Goal: Task Accomplishment & Management: Manage account settings

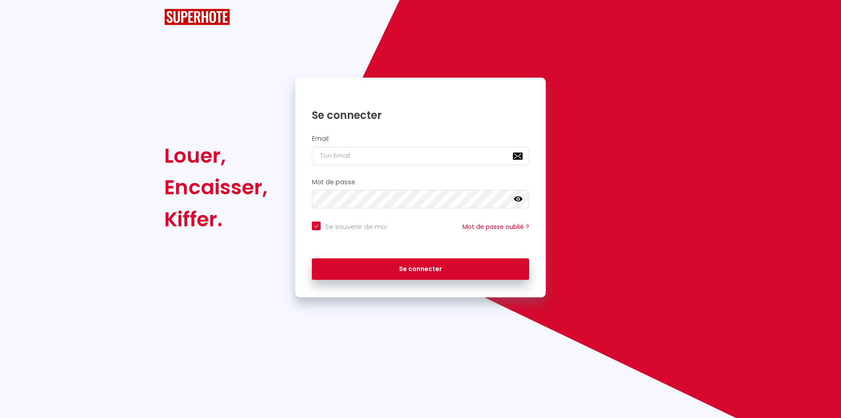
checkbox input "true"
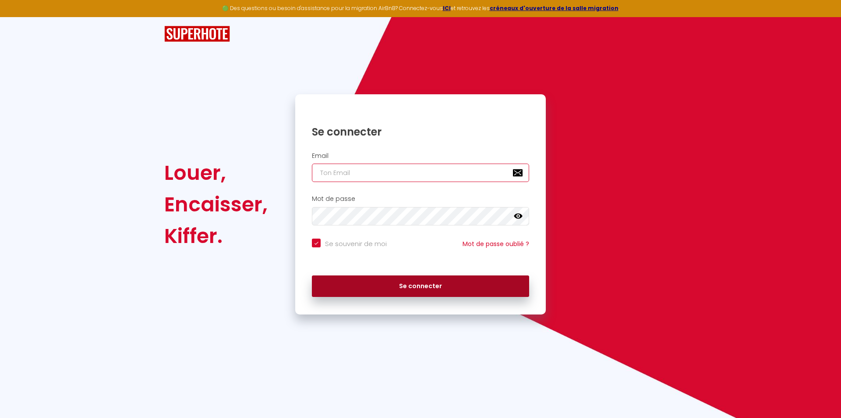
type input "[EMAIL_ADDRESS][DOMAIN_NAME]"
click at [437, 288] on button "Se connecter" at bounding box center [420, 286] width 217 height 22
checkbox input "true"
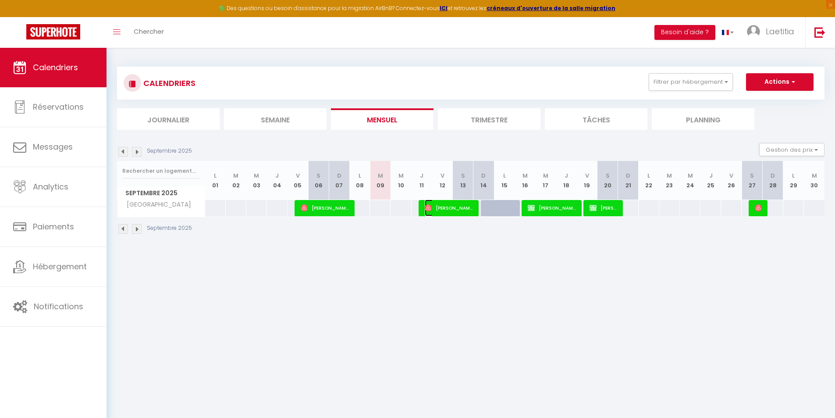
click at [453, 207] on span "[PERSON_NAME]" at bounding box center [449, 207] width 48 height 17
select select "OK"
select select "1"
select select "0"
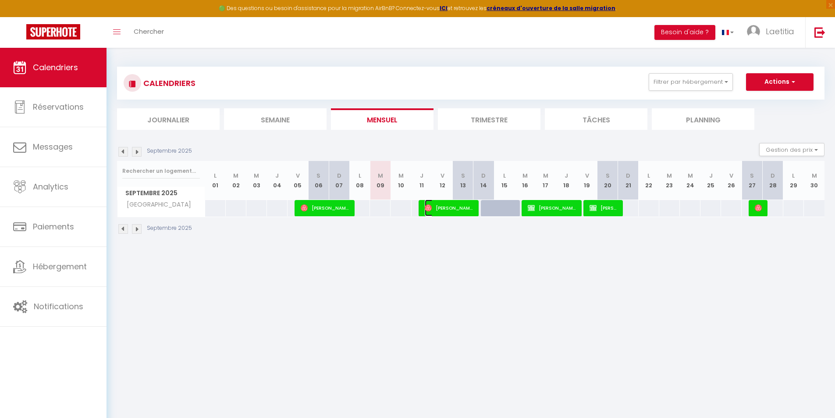
select select "1"
select select
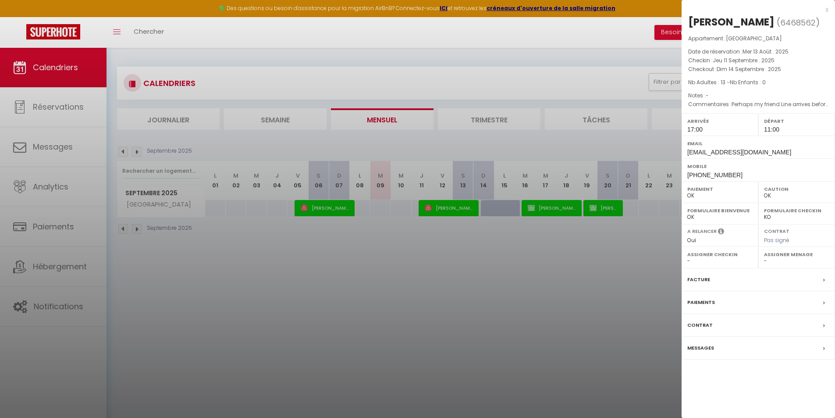
click at [708, 302] on label "Paiements" at bounding box center [701, 302] width 28 height 9
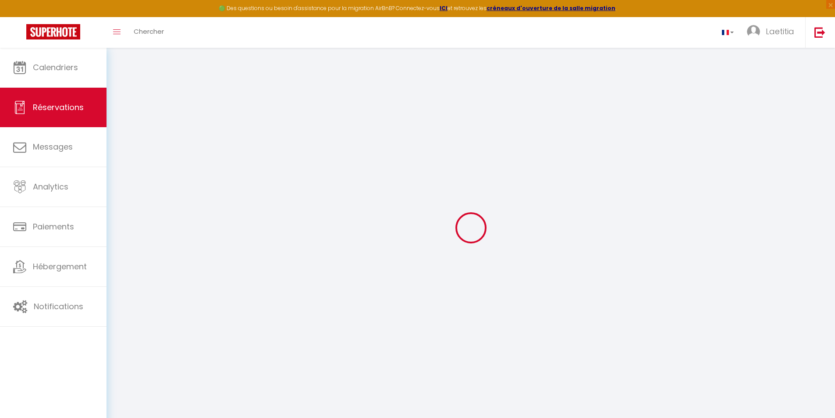
select select
checkbox input "false"
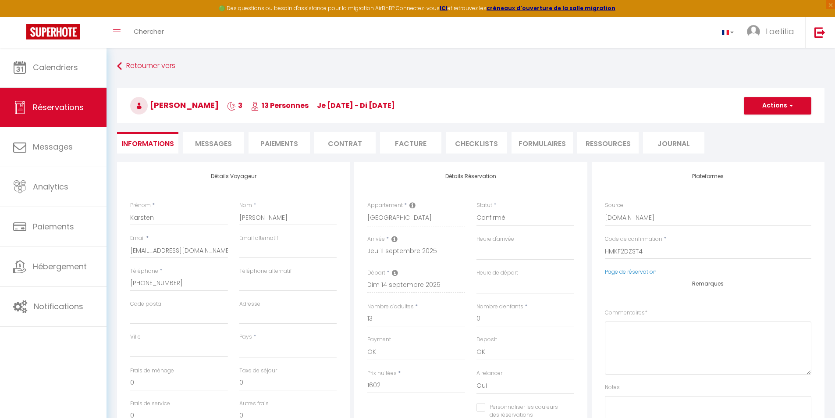
select select
checkbox input "false"
type textarea "Perhaps my friend Line arrives before me"
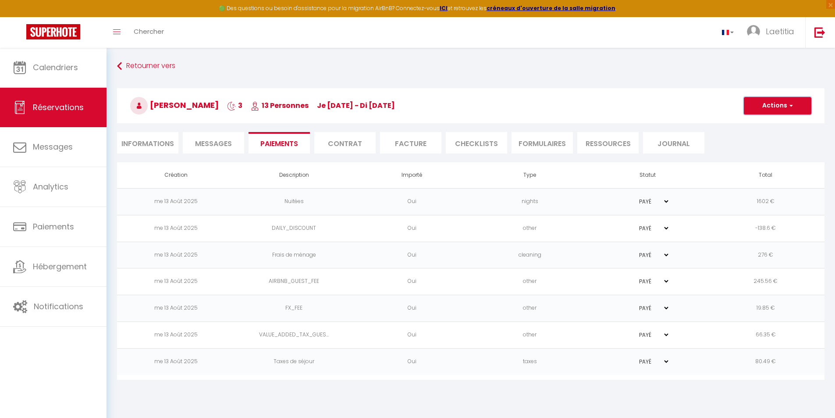
click at [772, 103] on button "Actions" at bounding box center [777, 106] width 67 height 18
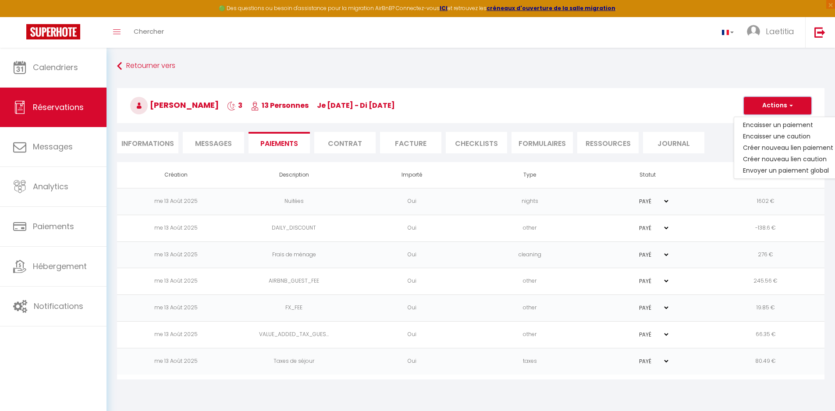
click at [772, 103] on button "Actions" at bounding box center [777, 106] width 67 height 18
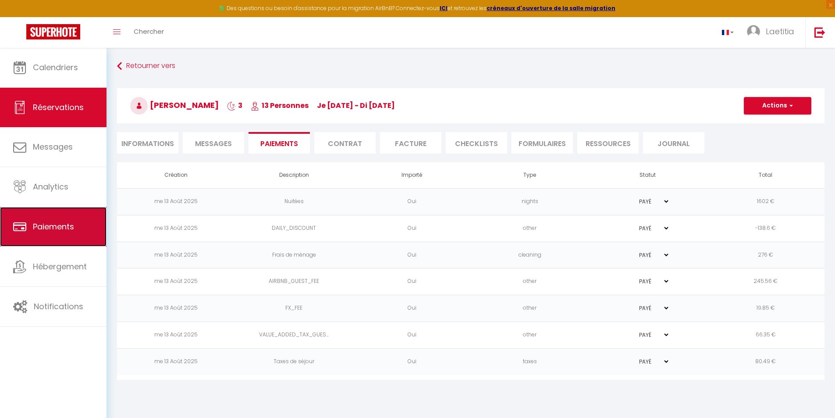
click at [62, 221] on span "Paiements" at bounding box center [53, 226] width 41 height 11
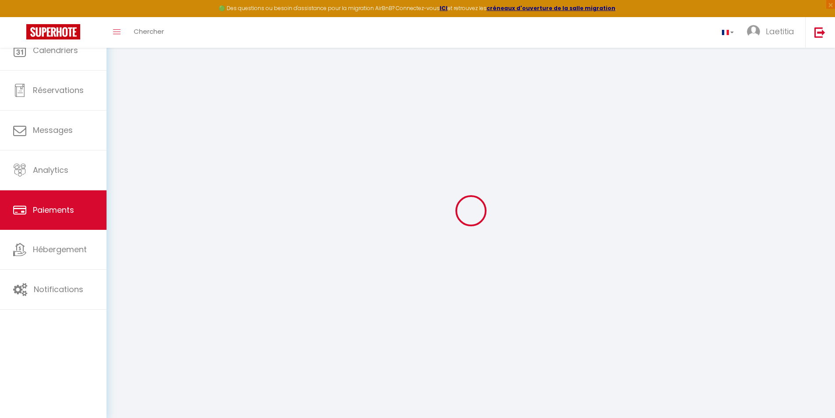
select select "2"
select select "0"
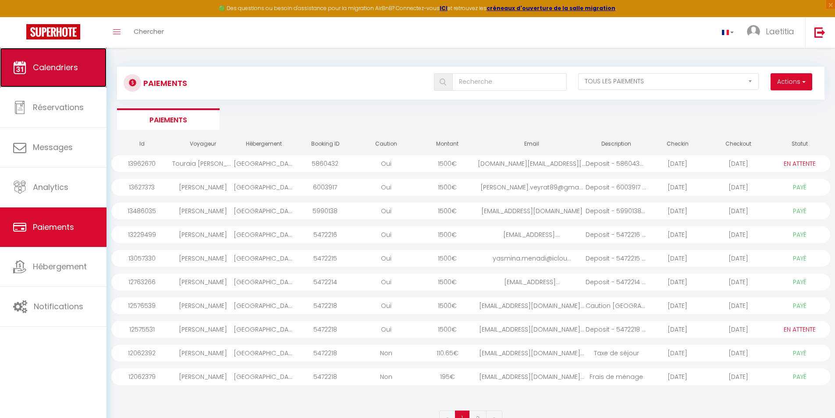
click at [42, 70] on span "Calendriers" at bounding box center [55, 67] width 45 height 11
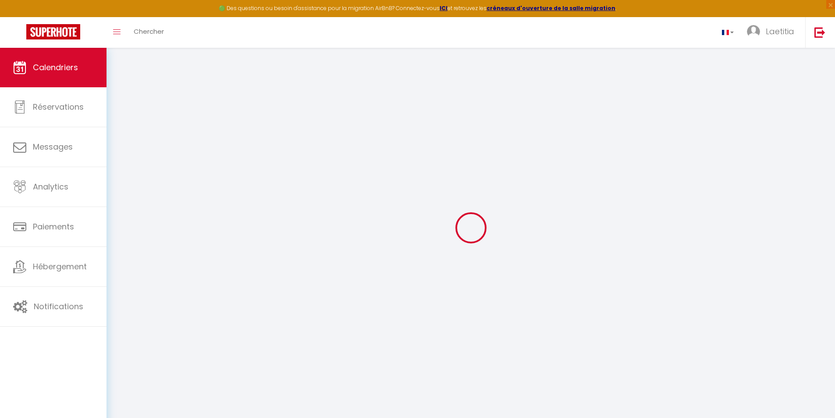
select select
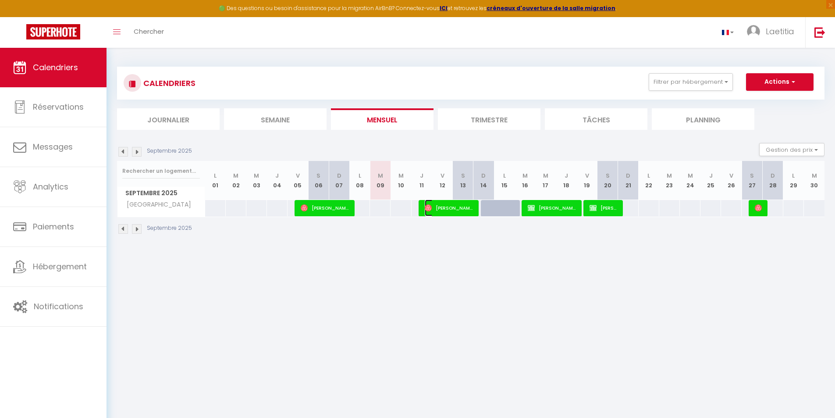
click at [471, 206] on span "[PERSON_NAME]" at bounding box center [449, 207] width 48 height 17
select select "OK"
select select "1"
select select "0"
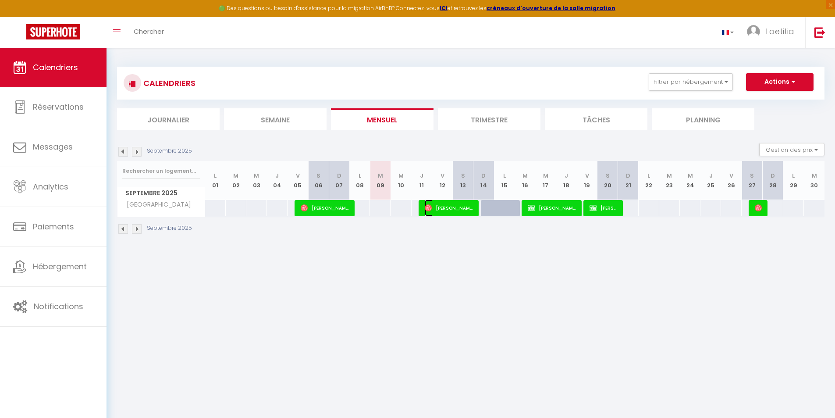
select select "1"
select select
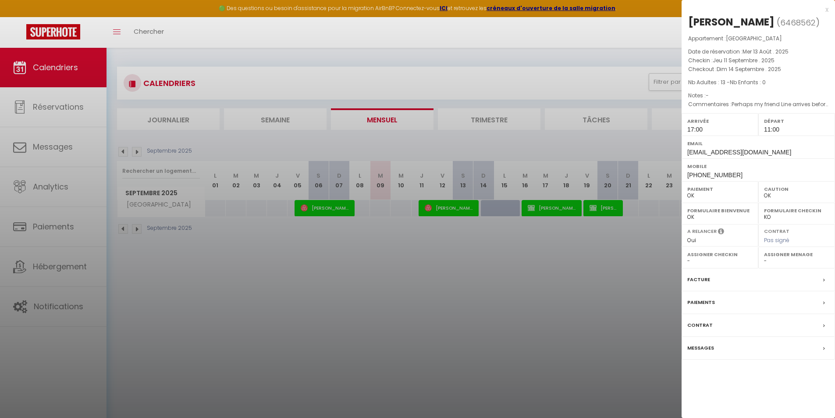
click at [700, 256] on label "Assigner Checkin" at bounding box center [719, 254] width 65 height 9
click at [567, 210] on div at bounding box center [417, 209] width 835 height 418
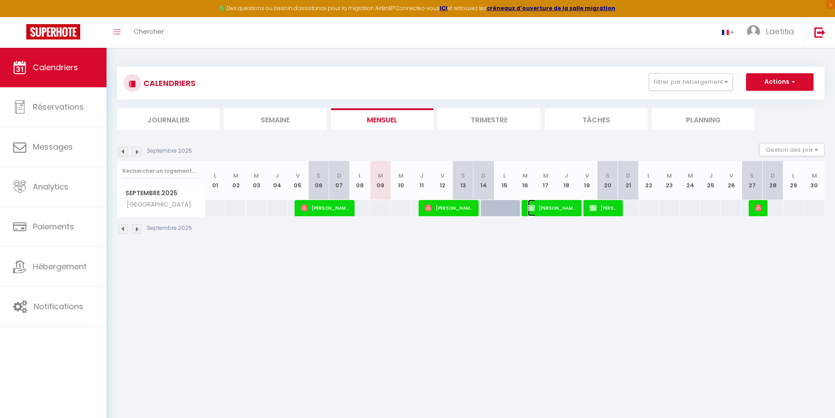
click at [553, 210] on span "[PERSON_NAME]" at bounding box center [552, 207] width 48 height 17
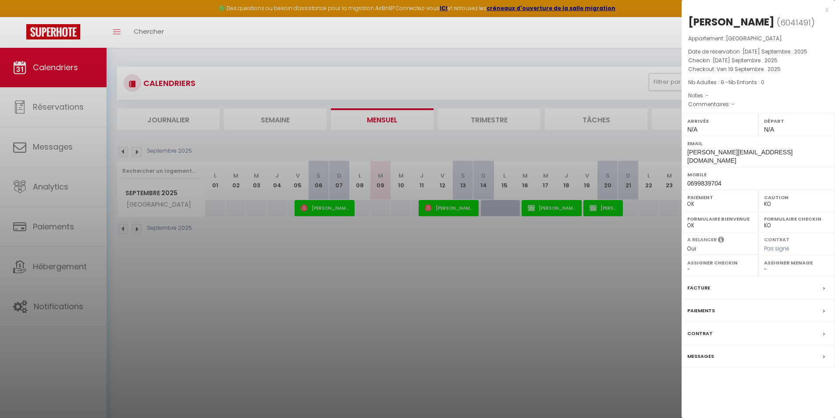
click at [597, 208] on div at bounding box center [417, 209] width 835 height 418
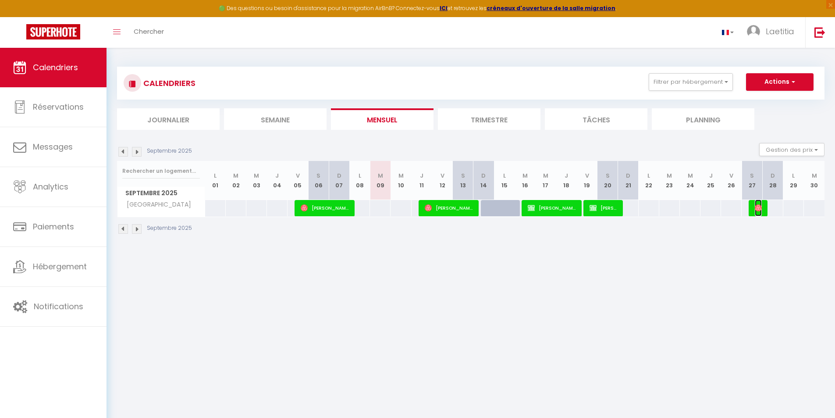
click at [757, 209] on img at bounding box center [758, 207] width 7 height 7
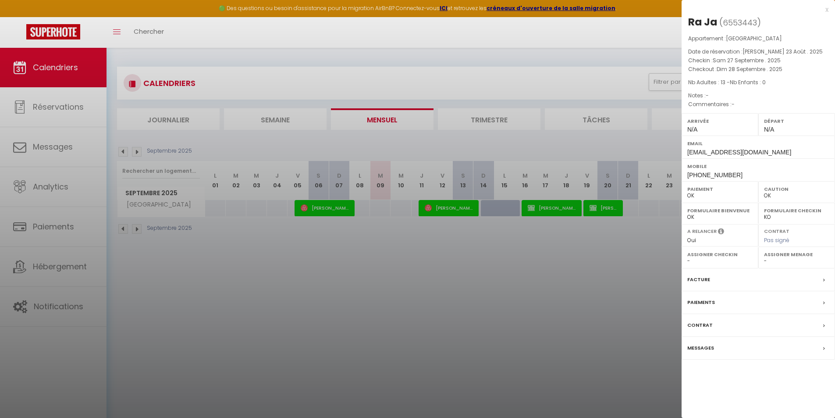
click at [611, 206] on div at bounding box center [417, 209] width 835 height 418
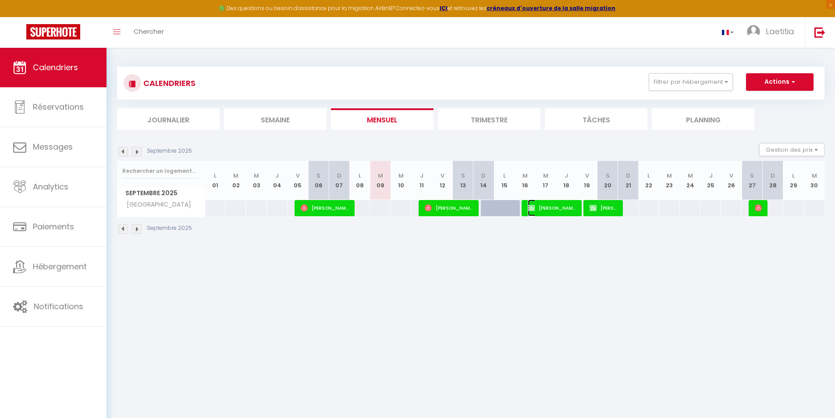
click at [541, 210] on span "[PERSON_NAME]" at bounding box center [552, 207] width 48 height 17
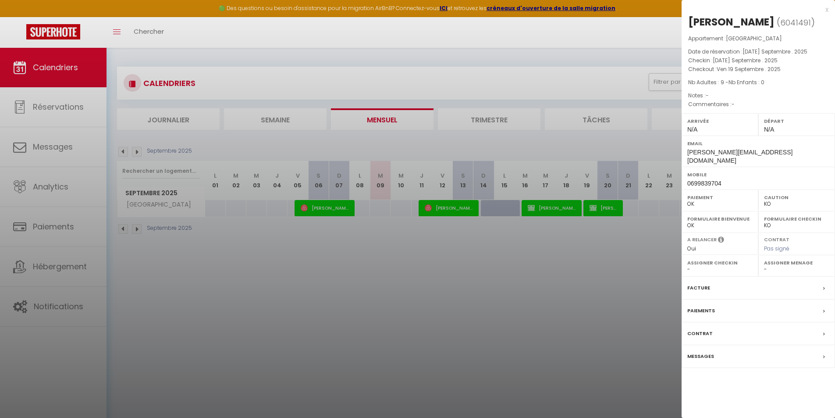
click at [449, 210] on div at bounding box center [417, 209] width 835 height 418
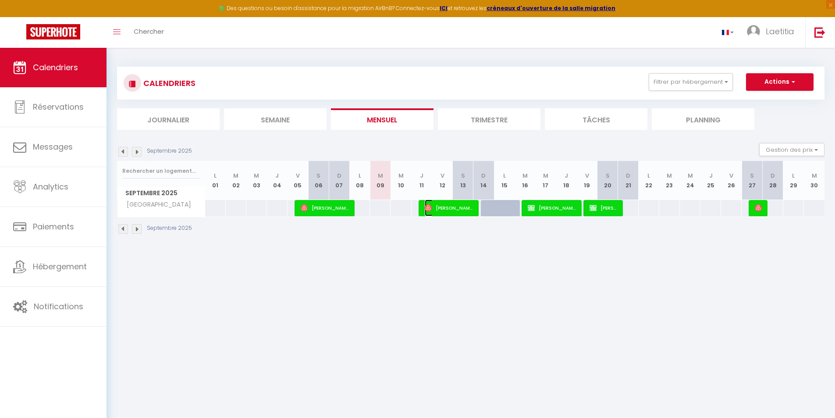
click at [436, 209] on span "[PERSON_NAME]" at bounding box center [449, 207] width 48 height 17
select select "OK"
select select "1"
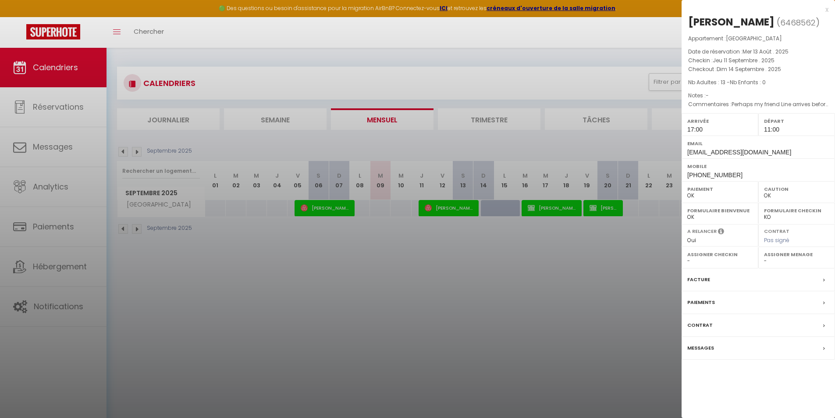
click at [55, 184] on div at bounding box center [417, 209] width 835 height 418
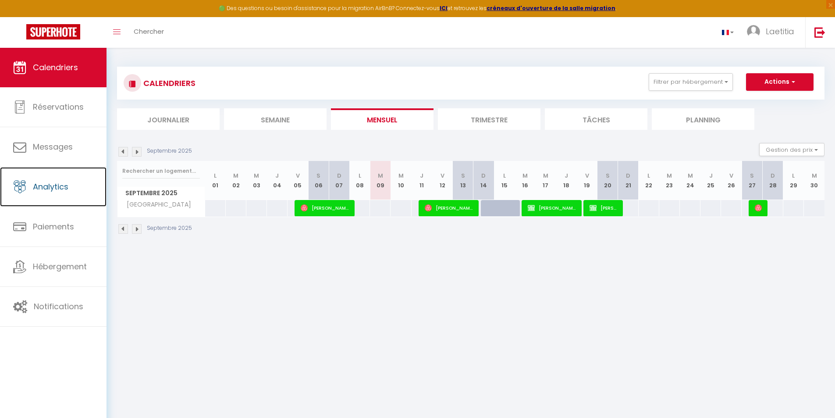
click at [55, 184] on span "Analytics" at bounding box center [51, 186] width 36 height 11
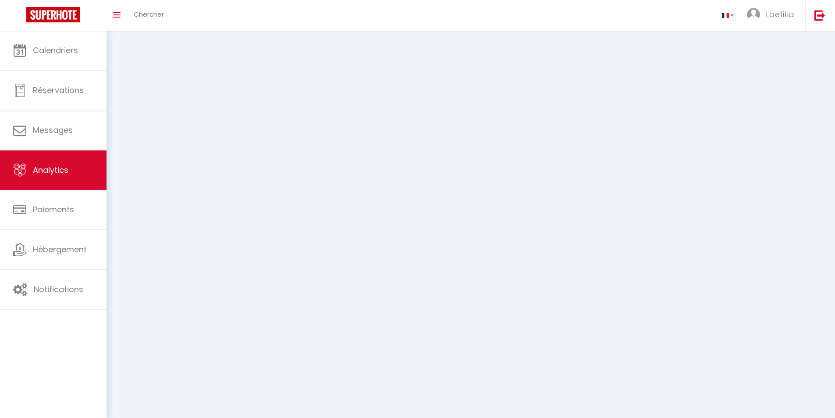
select select "2025"
select select "9"
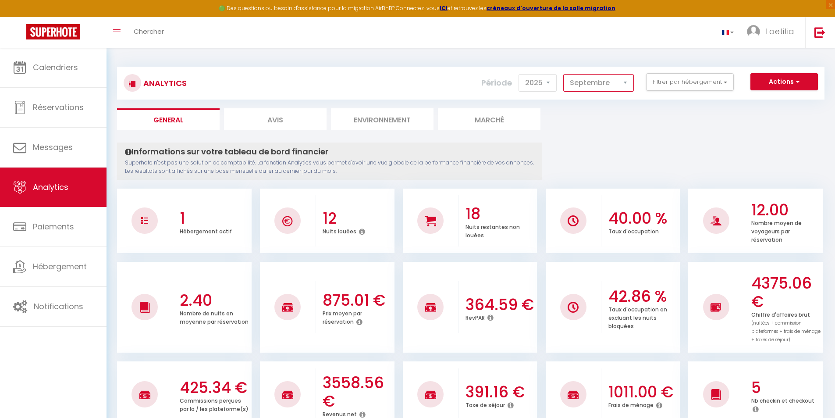
click at [586, 83] on select "[PERSON_NAME] Mars [PERSON_NAME] Juin Juillet Août Septembre Octobre Novembre D…" at bounding box center [598, 83] width 71 height 18
click at [702, 82] on button "Filtrer par hébergement" at bounding box center [690, 82] width 88 height 18
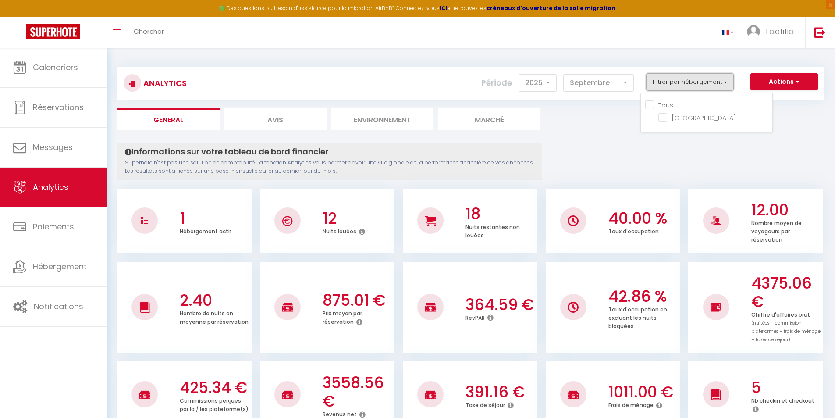
click at [702, 82] on button "Filtrer par hébergement" at bounding box center [690, 82] width 88 height 18
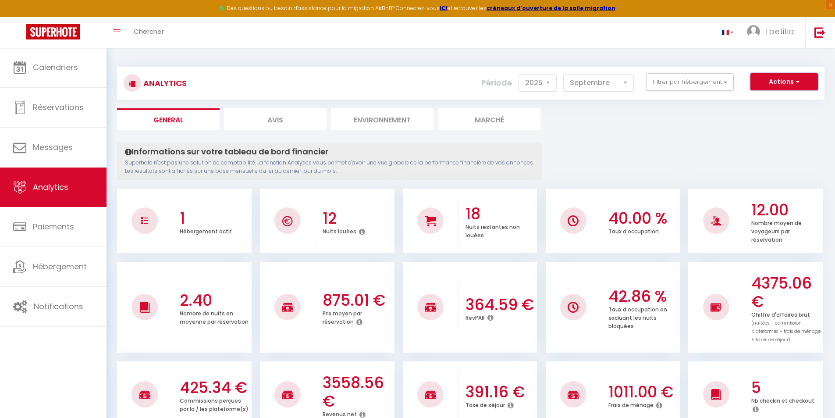
click at [767, 87] on button "Actions" at bounding box center [783, 82] width 67 height 18
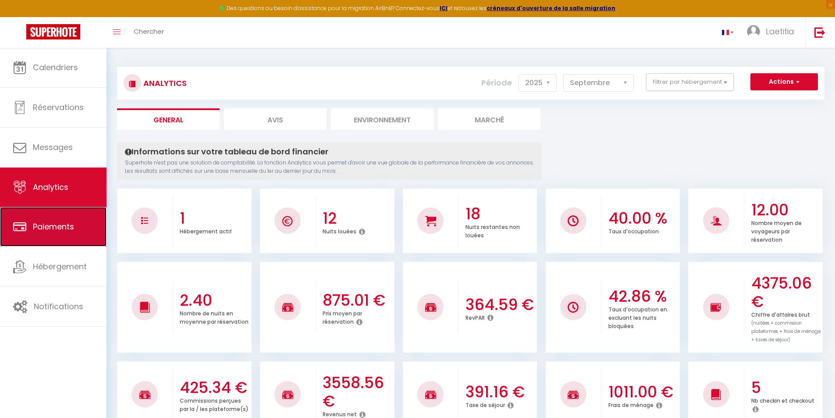
click at [42, 229] on span "Paiements" at bounding box center [53, 226] width 41 height 11
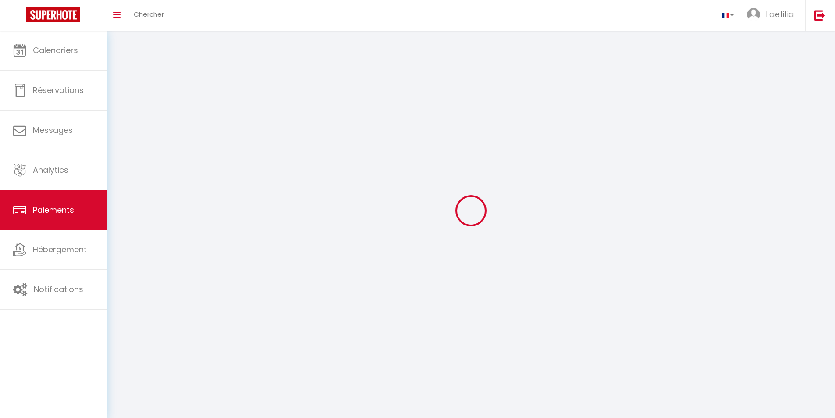
select select "2"
select select "0"
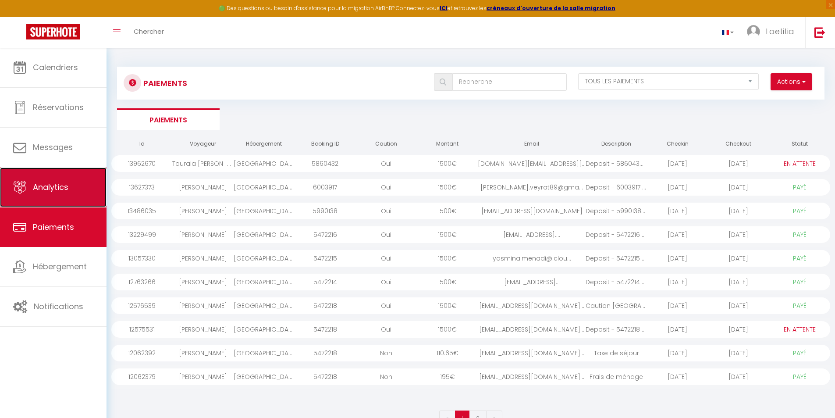
click at [46, 194] on link "Analytics" at bounding box center [53, 186] width 107 height 39
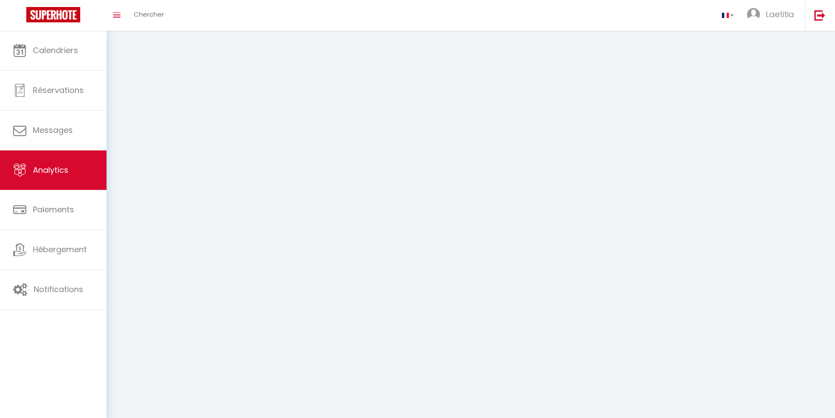
select select "2025"
select select "9"
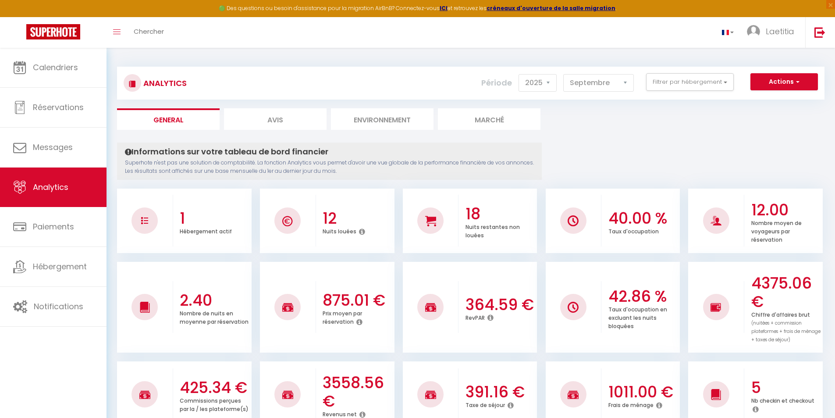
click at [504, 89] on label "Période" at bounding box center [496, 82] width 31 height 19
click at [503, 81] on label "Période" at bounding box center [496, 82] width 31 height 19
click at [567, 78] on select "[PERSON_NAME] Mars [PERSON_NAME] Juin Juillet Août Septembre Octobre Novembre D…" at bounding box center [598, 83] width 71 height 18
click at [543, 129] on ul "General Avis Environnement Marché" at bounding box center [470, 118] width 707 height 21
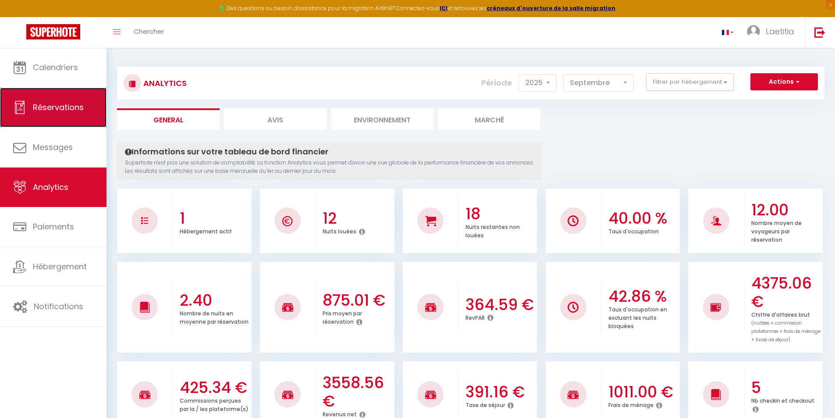
click at [43, 110] on span "Réservations" at bounding box center [58, 107] width 51 height 11
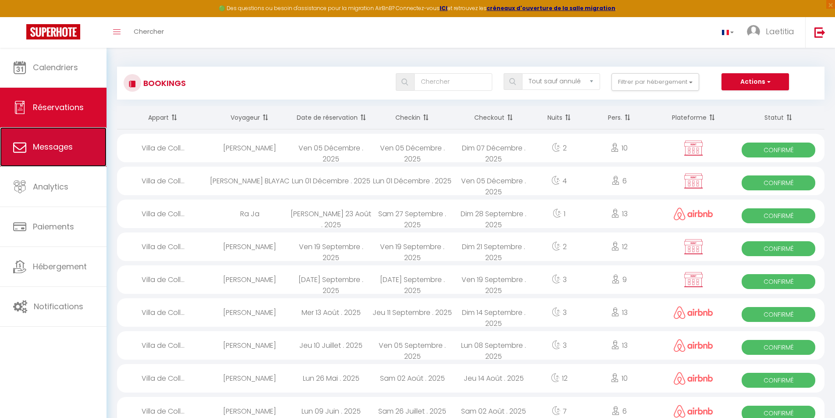
click at [43, 140] on link "Messages" at bounding box center [53, 146] width 107 height 39
select select "message"
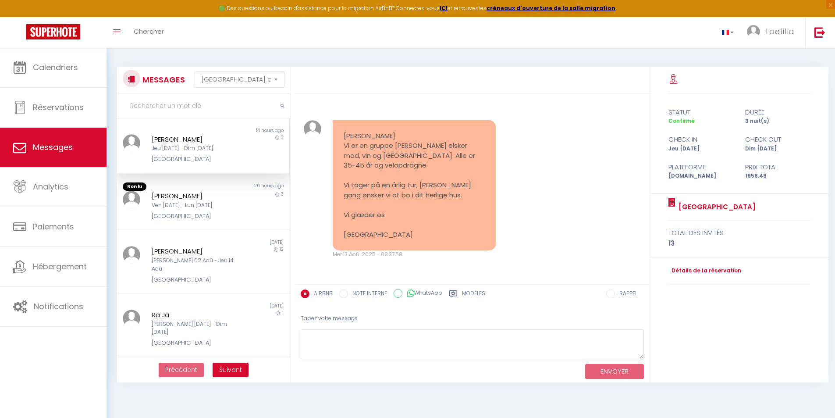
scroll to position [1971, 0]
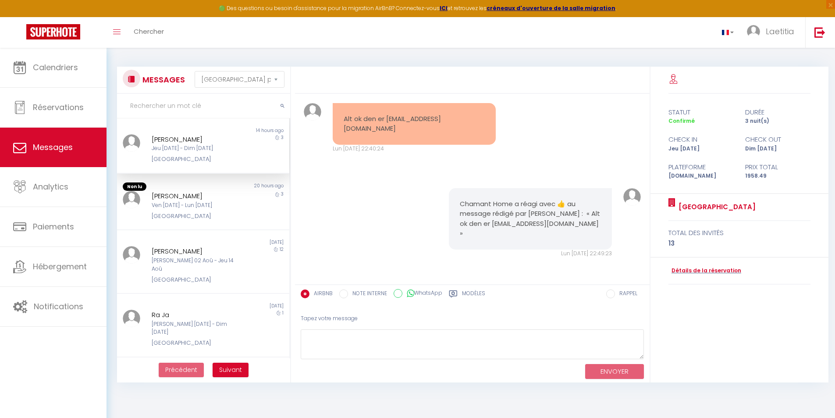
click at [153, 151] on div "Jeu [DATE] - Dim [DATE]" at bounding box center [196, 148] width 89 height 8
click at [165, 208] on div "Ven [DATE] - Lun [DATE]" at bounding box center [196, 205] width 89 height 8
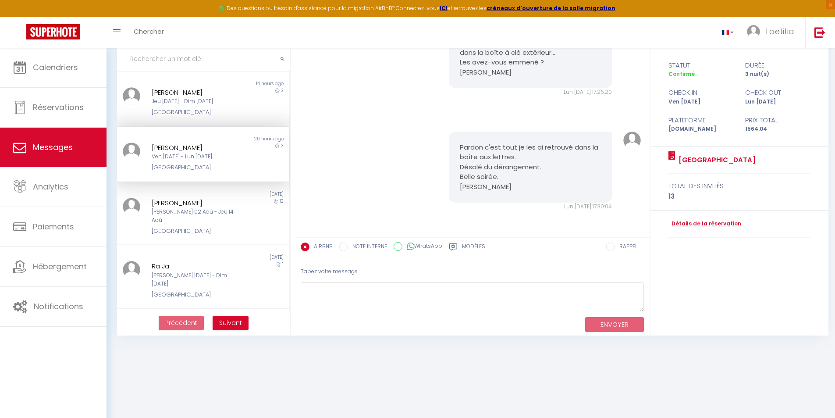
scroll to position [48, 0]
click at [179, 201] on div "[PERSON_NAME]" at bounding box center [196, 202] width 89 height 11
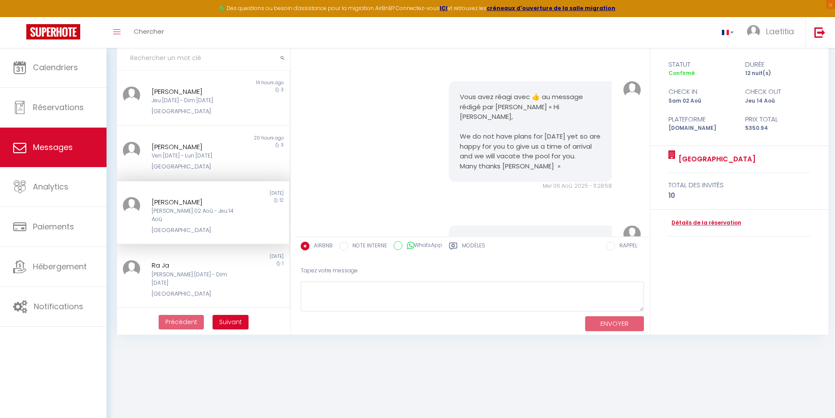
scroll to position [7508, 0]
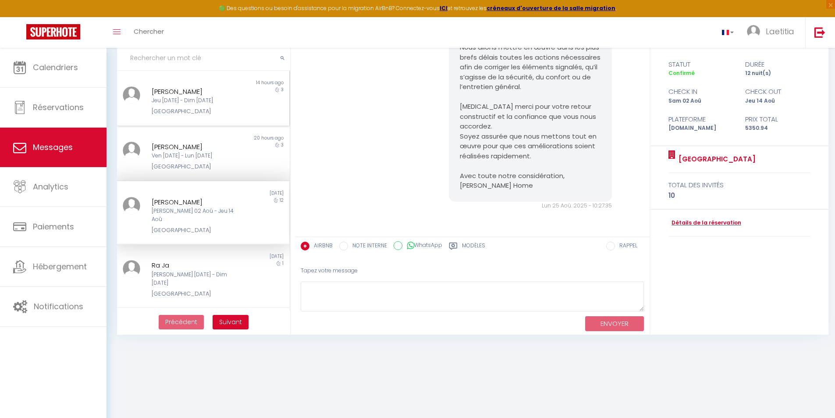
click at [185, 110] on div "[GEOGRAPHIC_DATA]" at bounding box center [196, 111] width 89 height 9
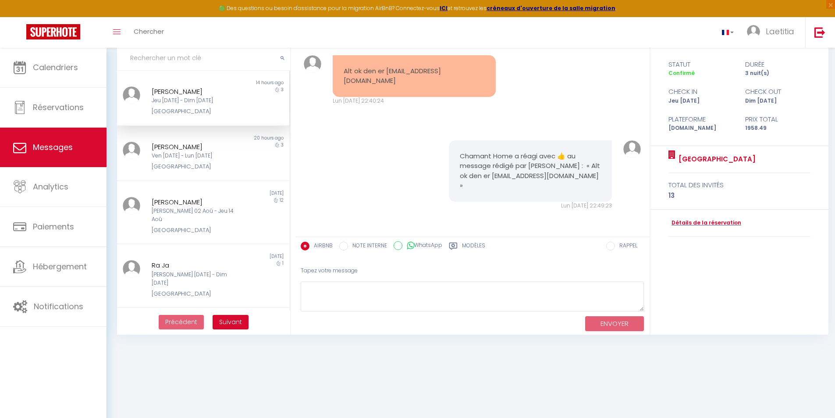
scroll to position [1971, 0]
